Goal: Information Seeking & Learning: Learn about a topic

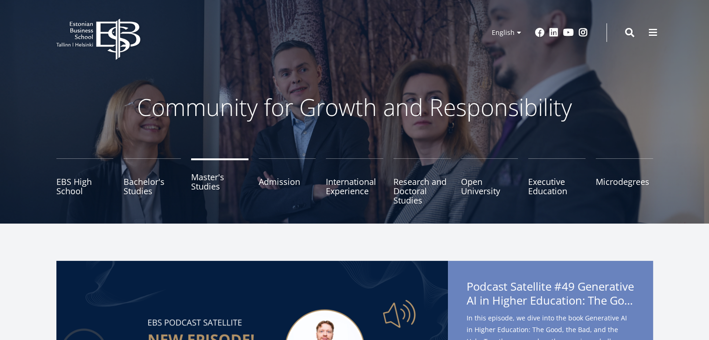
click at [204, 177] on link "Master's Studies" at bounding box center [219, 182] width 57 height 47
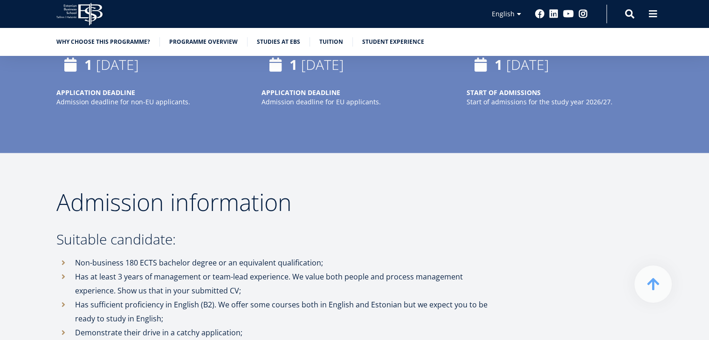
scroll to position [2052, 0]
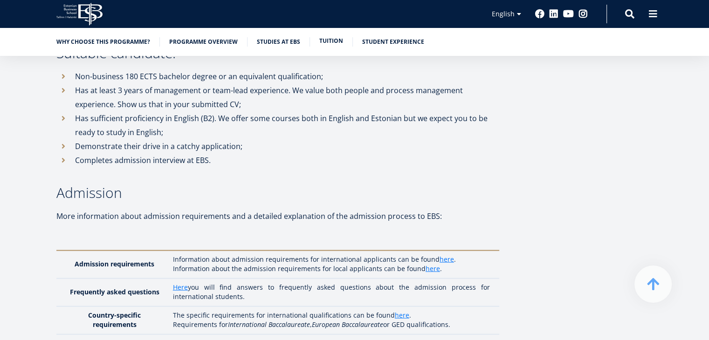
click at [327, 42] on link "Tuition" at bounding box center [331, 40] width 24 height 9
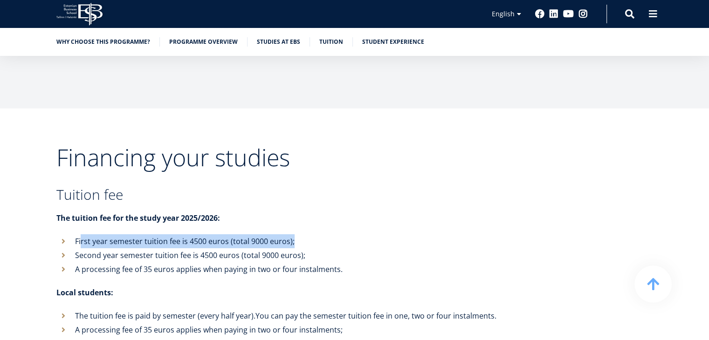
drag, startPoint x: 81, startPoint y: 212, endPoint x: 297, endPoint y: 206, distance: 216.0
click at [297, 235] on li "First year semester tuition fee is 4500 euros (total 9000 euros);" at bounding box center [277, 242] width 443 height 14
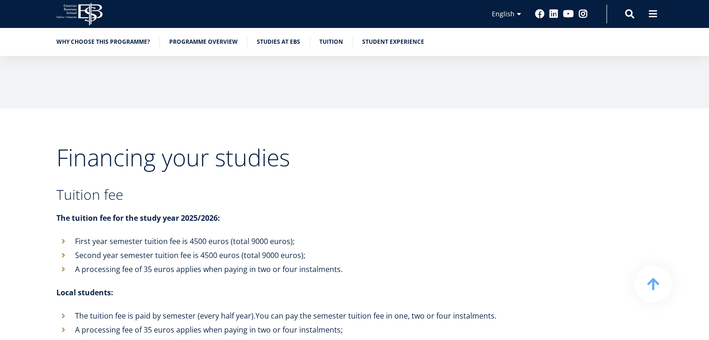
click at [134, 249] on li "Second year semester tuition fee is 4500 euros (total 9000 euros);" at bounding box center [277, 256] width 443 height 14
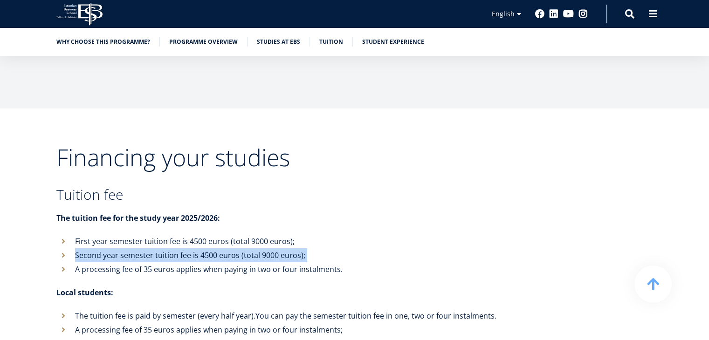
click at [134, 249] on li "Second year semester tuition fee is 4500 euros (total 9000 euros);" at bounding box center [277, 256] width 443 height 14
click at [157, 249] on li "Second year semester tuition fee is 4500 euros (total 9000 euros);" at bounding box center [277, 256] width 443 height 14
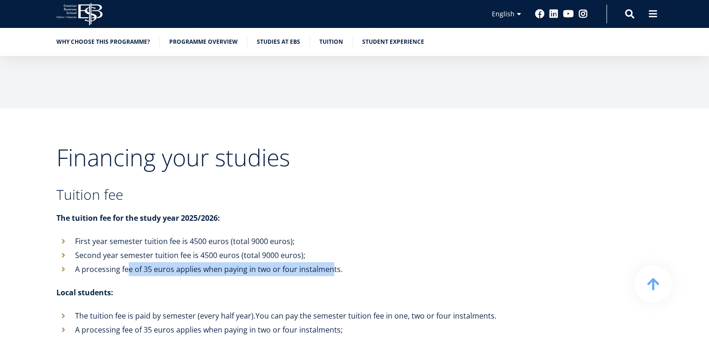
drag, startPoint x: 128, startPoint y: 242, endPoint x: 332, endPoint y: 238, distance: 203.4
click at [332, 263] on li "A processing fee of 35 euros applies when paying in two or four instalments." at bounding box center [277, 270] width 443 height 14
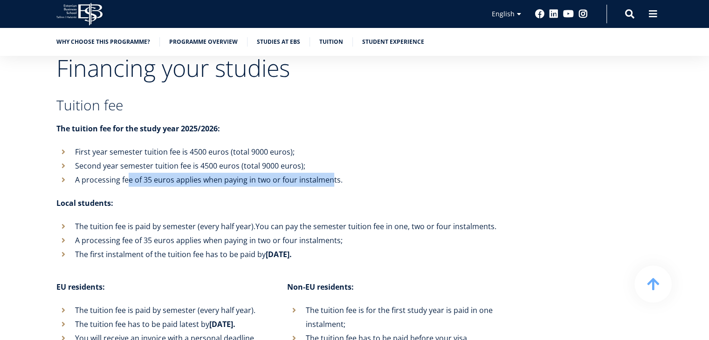
scroll to position [3088, 0]
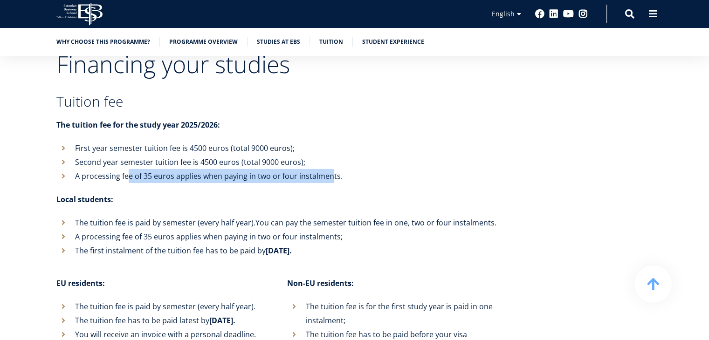
drag, startPoint x: 70, startPoint y: 222, endPoint x: 333, endPoint y: 222, distance: 263.5
click at [333, 244] on li "The first instalment of the tuition fee has to be paid by [DATE]." at bounding box center [277, 251] width 443 height 14
click at [262, 244] on li "The first instalment of the tuition fee has to be paid by [DATE]." at bounding box center [277, 251] width 443 height 14
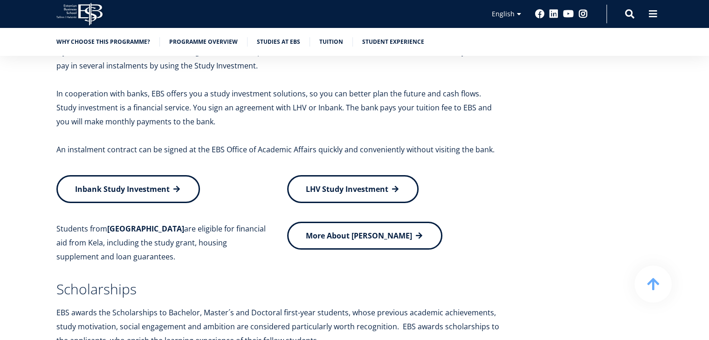
scroll to position [3274, 0]
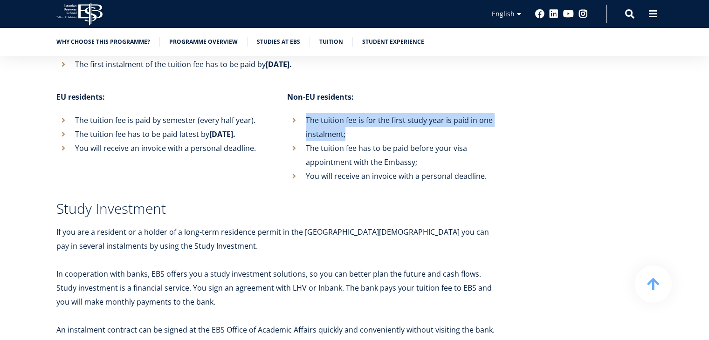
drag, startPoint x: 302, startPoint y: 88, endPoint x: 467, endPoint y: 102, distance: 165.7
click at [470, 113] on li "The tuition fee is for the first study year is paid in one instalment;" at bounding box center [393, 127] width 212 height 28
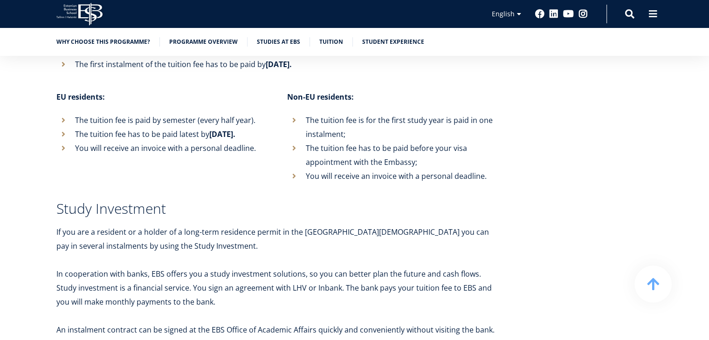
click at [342, 141] on li "The tuition fee has to be paid before your visa appointment with the Embassy;" at bounding box center [393, 155] width 212 height 28
click at [343, 141] on li "The tuition fee has to be paid before your visa appointment with the Embassy;" at bounding box center [393, 155] width 212 height 28
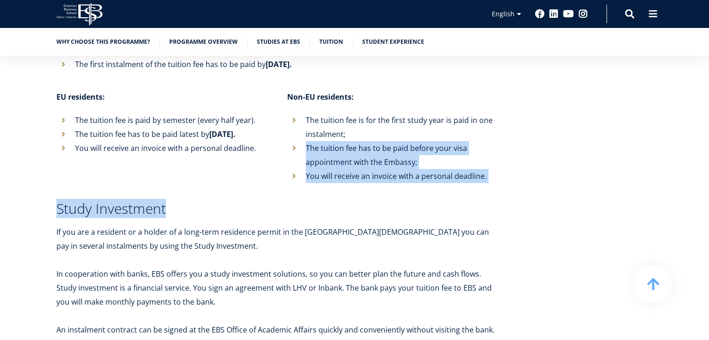
drag, startPoint x: 298, startPoint y: 111, endPoint x: 492, endPoint y: 174, distance: 204.2
click at [492, 174] on div "Financing your studies Tuition fee The tuition fee for the study year 2025/2026…" at bounding box center [277, 197] width 443 height 662
click at [349, 158] on div "Financing your studies Tuition fee The tuition fee for the study year 2025/2026…" at bounding box center [277, 197] width 443 height 662
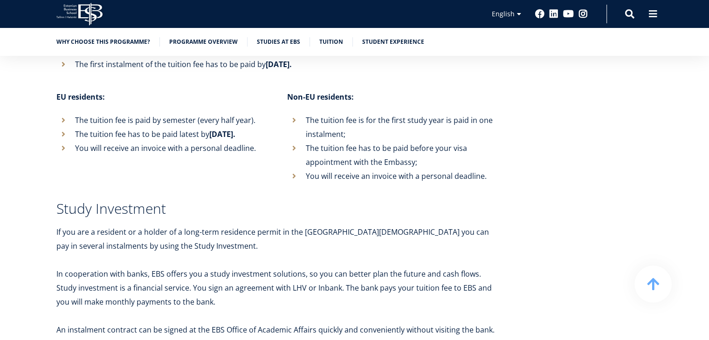
click at [292, 169] on li "You will receive an invoice with a personal deadline." at bounding box center [393, 176] width 212 height 14
click at [294, 169] on li "You will receive an invoice with a personal deadline." at bounding box center [393, 176] width 212 height 14
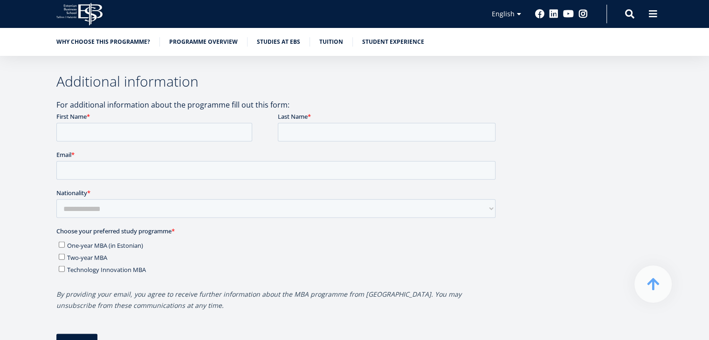
scroll to position [2435, 0]
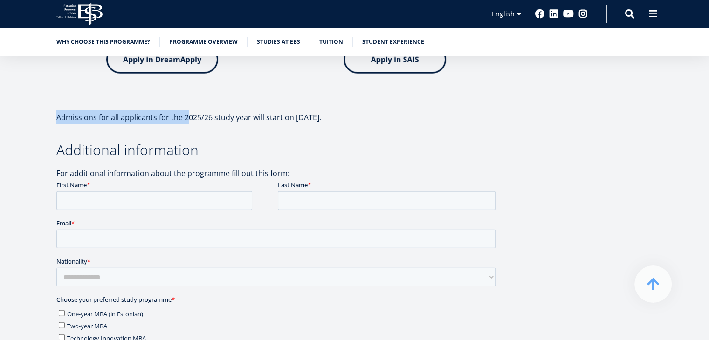
drag, startPoint x: 52, startPoint y: 90, endPoint x: 186, endPoint y: 83, distance: 134.0
click at [186, 83] on div "Admission information Suitable candidate: Non-business 180 ECTS bachelor degree…" at bounding box center [355, 126] width 672 height 1010
click at [185, 111] on p "Admissions for all applicants for the 2025/26 study year will start on [DATE]." at bounding box center [277, 118] width 443 height 14
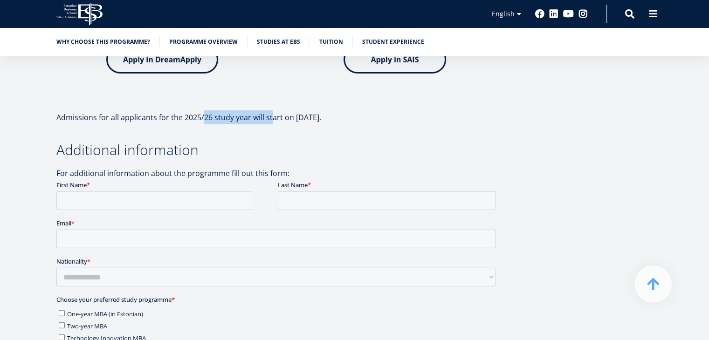
drag, startPoint x: 202, startPoint y: 90, endPoint x: 282, endPoint y: 92, distance: 79.3
click at [277, 111] on p "Admissions for all applicants for the 2025/26 study year will start on [DATE]." at bounding box center [277, 118] width 443 height 14
click at [319, 111] on p "Admissions for all applicants for the 2025/26 study year will start on [DATE]." at bounding box center [277, 118] width 443 height 14
drag, startPoint x: 371, startPoint y: 87, endPoint x: 12, endPoint y: 64, distance: 359.8
click at [12, 64] on article "Overview The Technology Innovation MBA (TIMBA) programme is designed to shape l…" at bounding box center [354, 23] width 709 height 4561
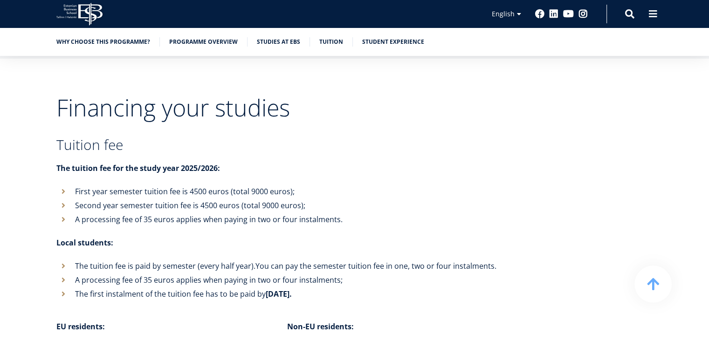
scroll to position [3088, 0]
